Goal: Information Seeking & Learning: Learn about a topic

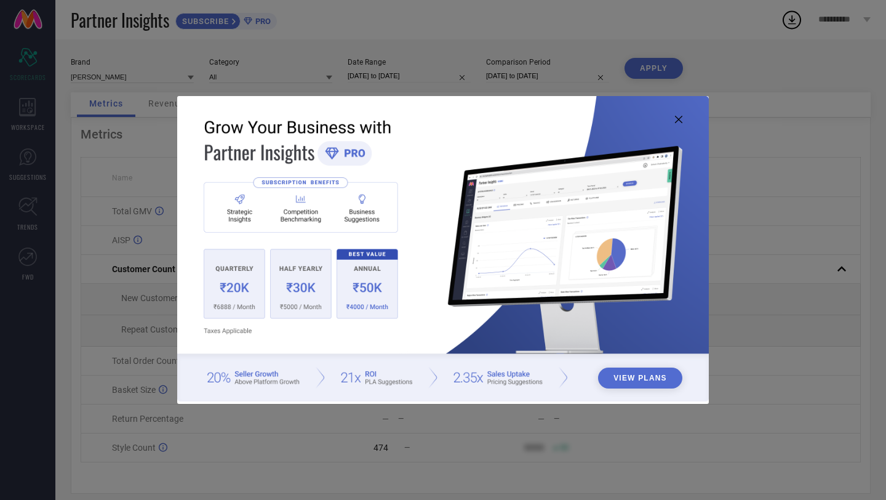
click at [633, 377] on button "View Plans" at bounding box center [640, 377] width 84 height 21
click at [680, 118] on icon at bounding box center [678, 119] width 7 height 7
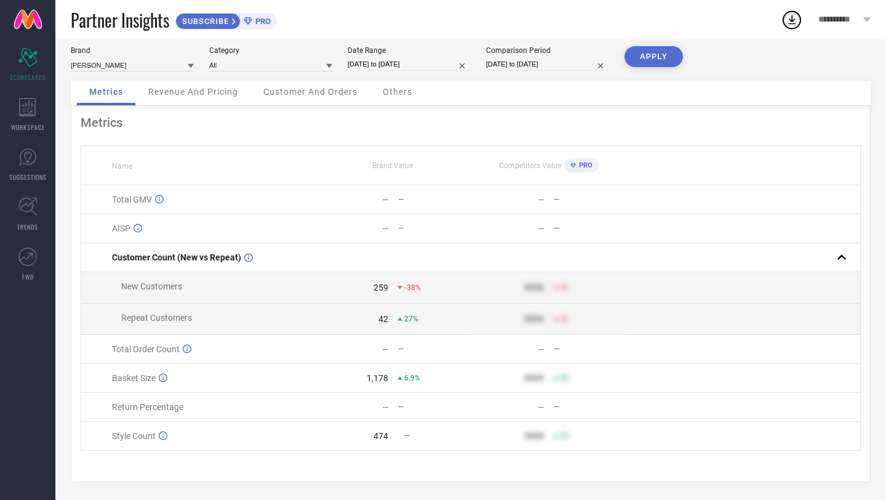
scroll to position [12, 0]
click at [528, 166] on span "Competitors Value" at bounding box center [530, 165] width 62 height 9
click at [382, 158] on th "Brand Value" at bounding box center [393, 164] width 156 height 39
click at [28, 14] on link at bounding box center [27, 19] width 55 height 39
